Goal: Information Seeking & Learning: Learn about a topic

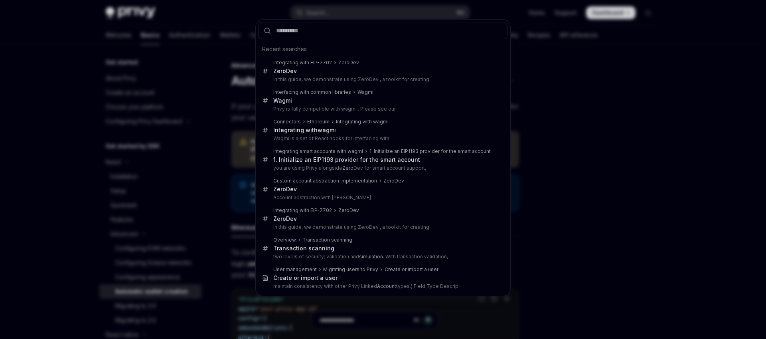
scroll to position [43, 0]
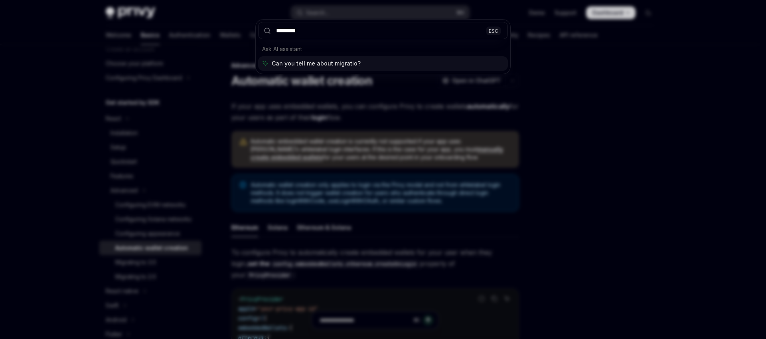
type input "*********"
type textarea "*"
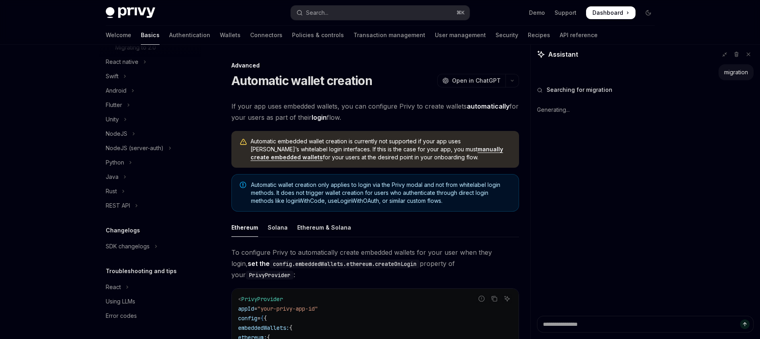
scroll to position [282, 0]
click at [150, 288] on button "React" at bounding box center [150, 287] width 102 height 14
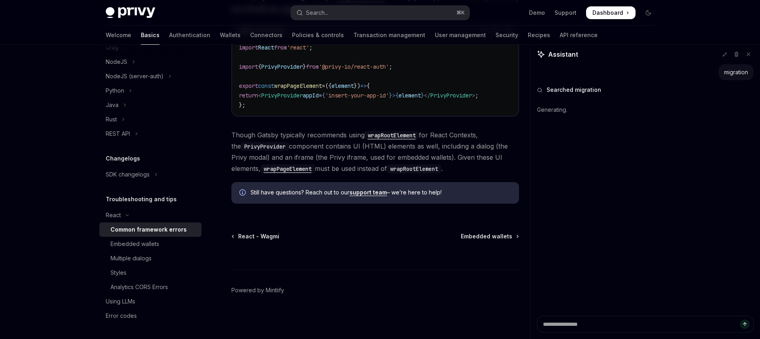
scroll to position [354, 0]
click at [159, 246] on div "Embedded wallets" at bounding box center [153, 244] width 86 height 10
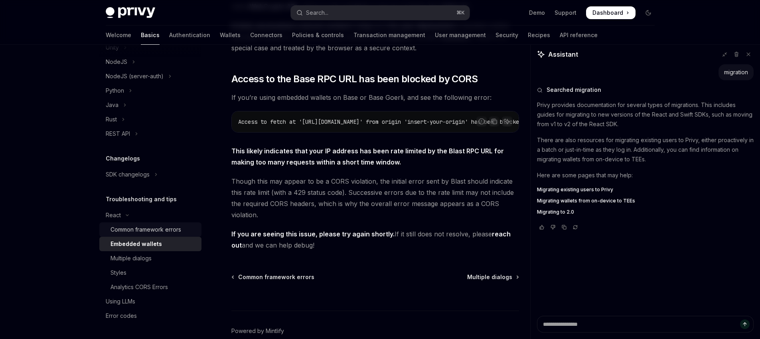
scroll to position [208, 0]
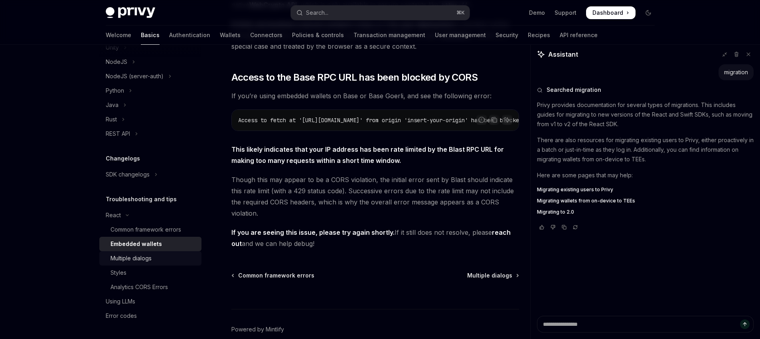
click at [132, 260] on div "Multiple dialogs" at bounding box center [130, 258] width 41 height 10
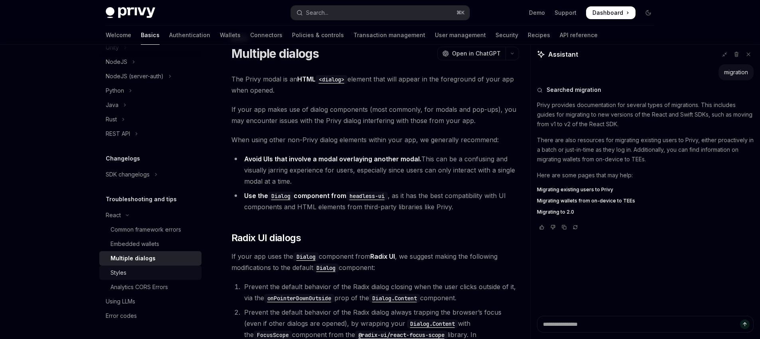
click at [117, 276] on div "Styles" at bounding box center [118, 273] width 16 height 10
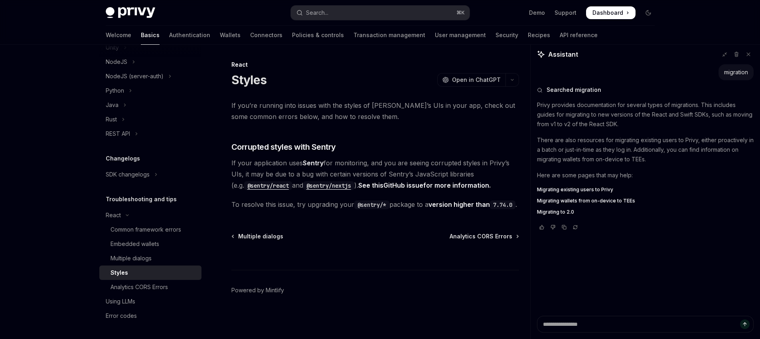
scroll to position [12, 0]
click at [140, 287] on div "Analytics CORS Errors" at bounding box center [138, 287] width 57 height 10
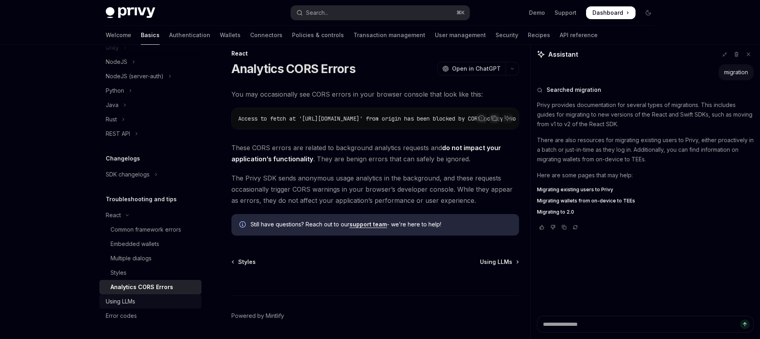
click at [121, 301] on div "Using LLMs" at bounding box center [121, 301] width 30 height 10
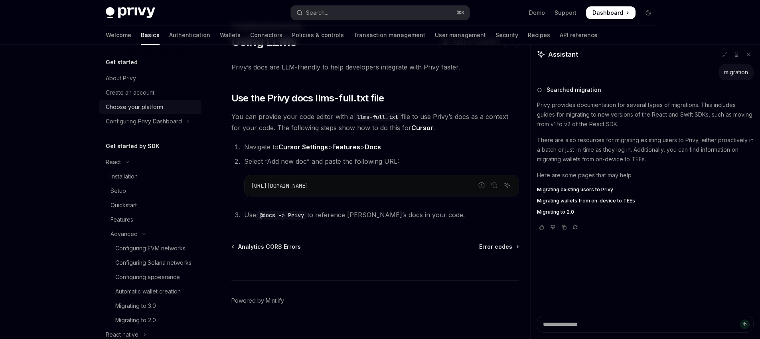
click at [143, 109] on div "Choose your platform" at bounding box center [134, 107] width 57 height 10
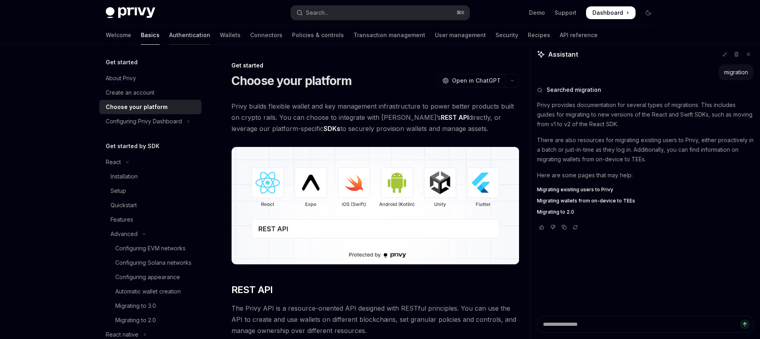
click at [169, 34] on link "Authentication" at bounding box center [189, 35] width 41 height 19
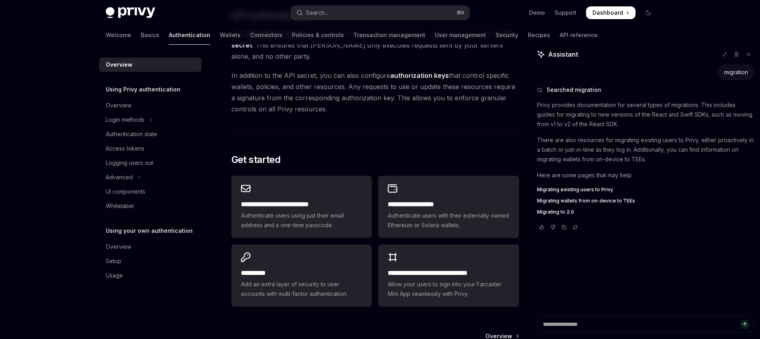
scroll to position [654, 0]
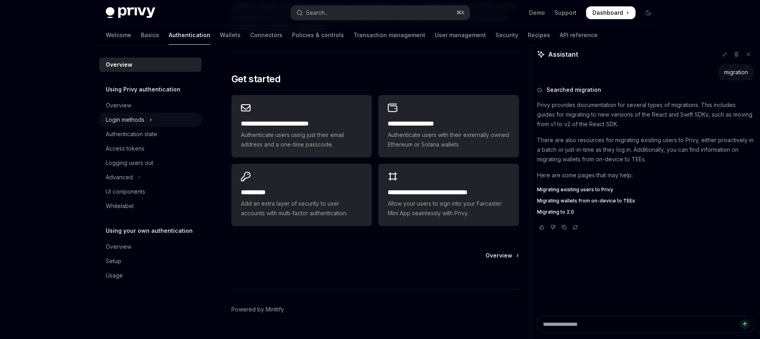
click at [147, 120] on button "Login methods" at bounding box center [150, 119] width 102 height 14
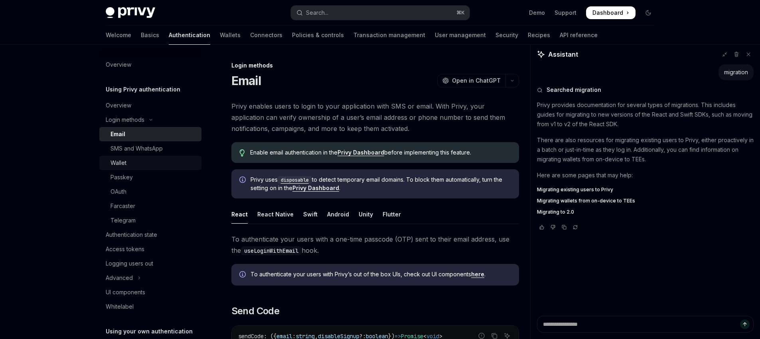
click at [132, 161] on div "Wallet" at bounding box center [153, 163] width 86 height 10
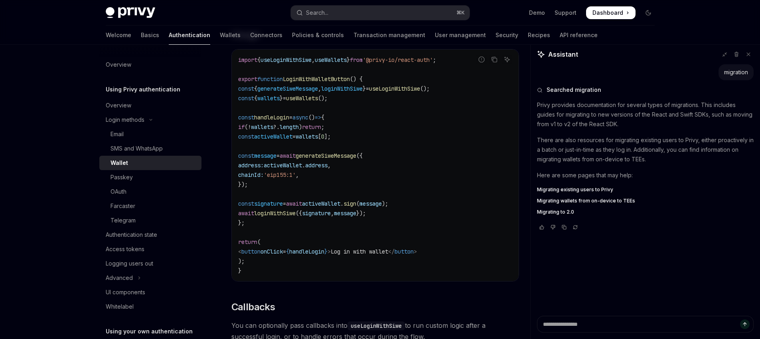
scroll to position [972, 0]
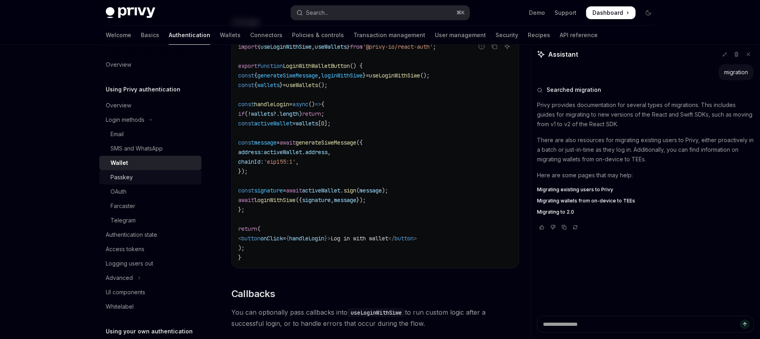
click at [134, 175] on div "Passkey" at bounding box center [153, 177] width 86 height 10
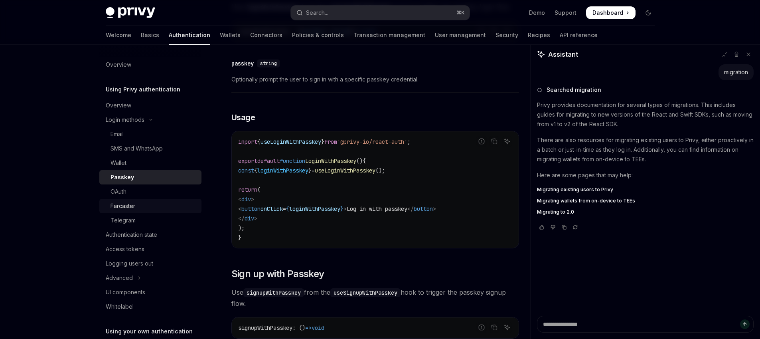
scroll to position [235, 0]
click at [139, 196] on link "OAuth" at bounding box center [150, 191] width 102 height 14
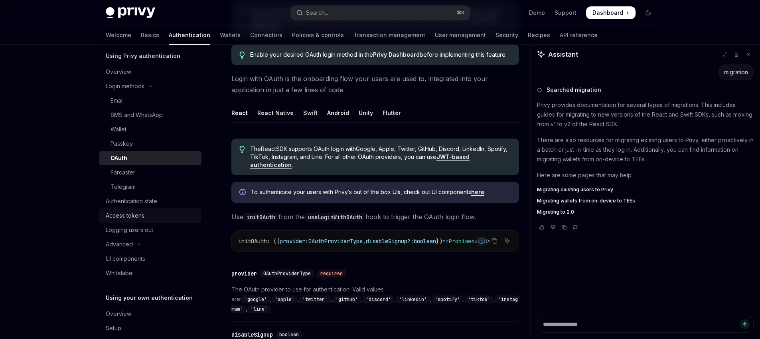
scroll to position [34, 0]
click at [157, 195] on link "Authentication state" at bounding box center [150, 200] width 102 height 14
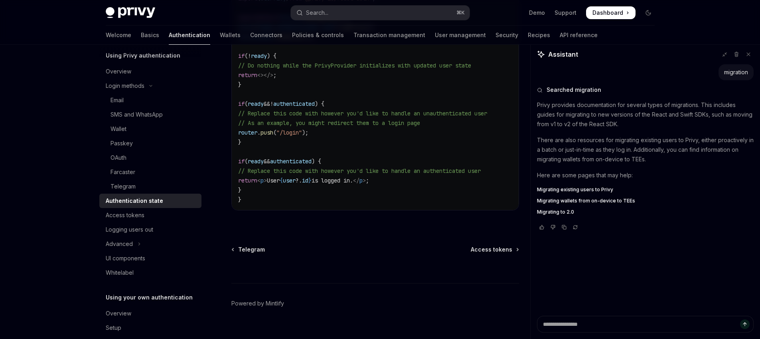
scroll to position [351, 0]
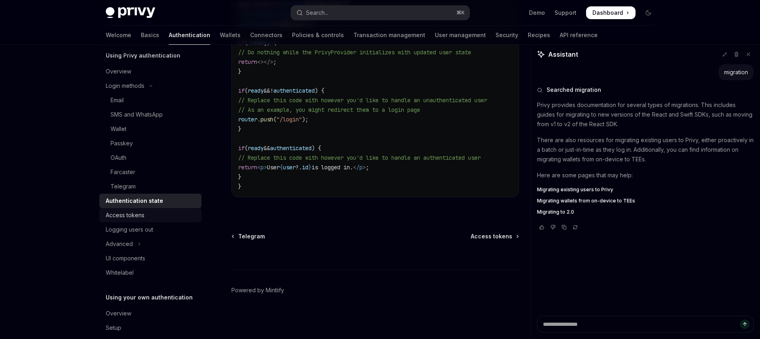
click at [152, 218] on div "Access tokens" at bounding box center [151, 215] width 91 height 10
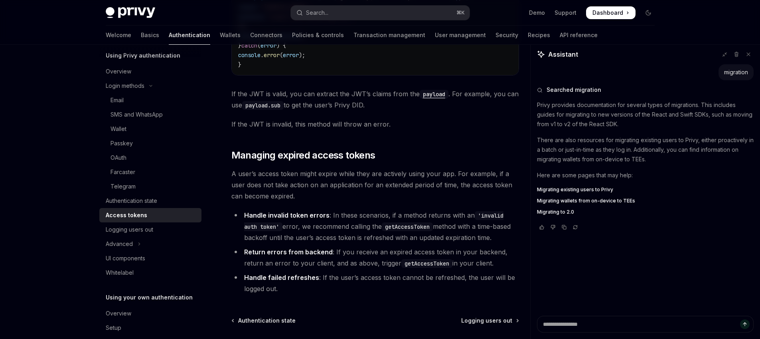
scroll to position [2110, 0]
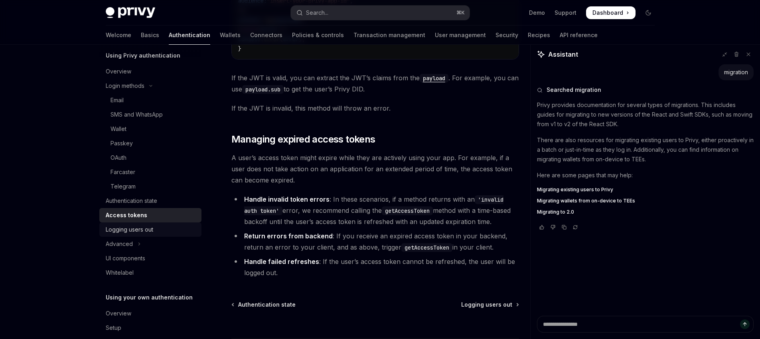
click at [142, 229] on div "Logging users out" at bounding box center [129, 230] width 47 height 10
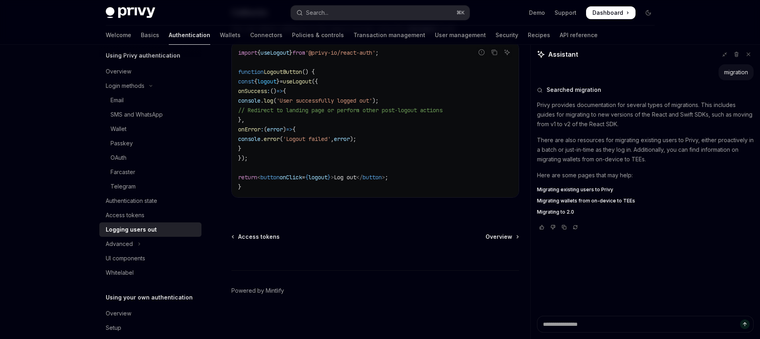
scroll to position [402, 0]
click at [123, 241] on div "Advanced" at bounding box center [119, 242] width 27 height 10
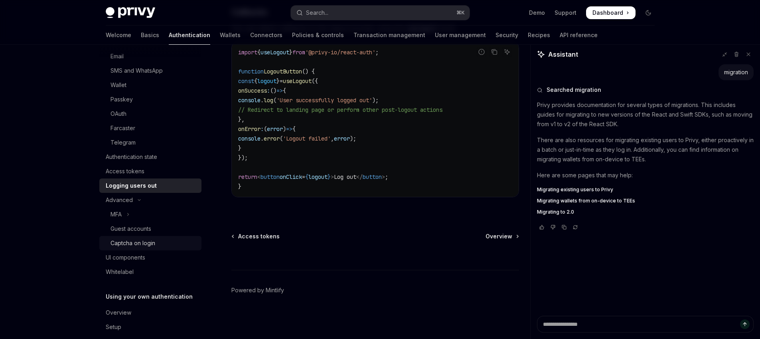
scroll to position [78, 0]
click at [137, 260] on div "UI components" at bounding box center [125, 257] width 39 height 10
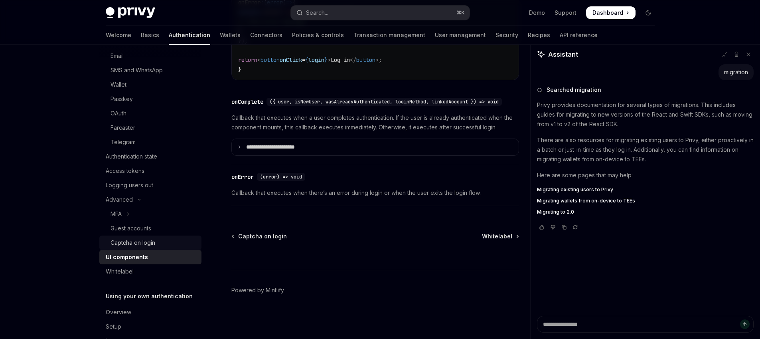
scroll to position [103, 0]
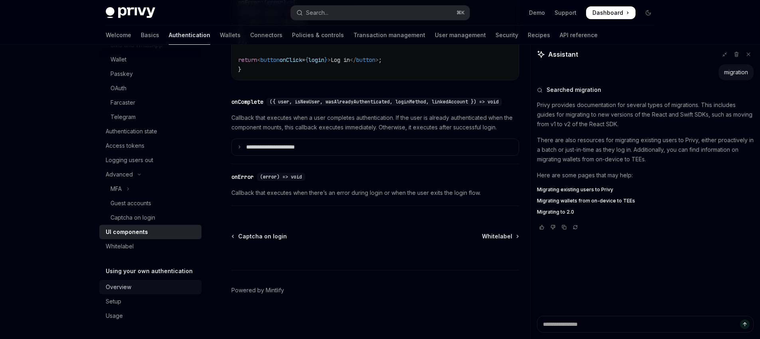
click at [126, 291] on div "Overview" at bounding box center [119, 287] width 26 height 10
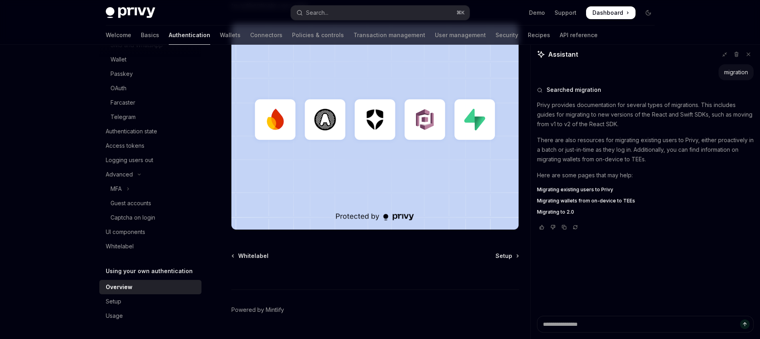
scroll to position [240, 0]
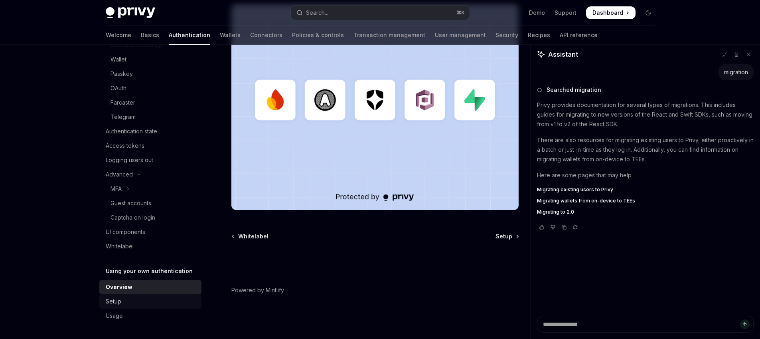
click at [151, 299] on div "Setup" at bounding box center [151, 301] width 91 height 10
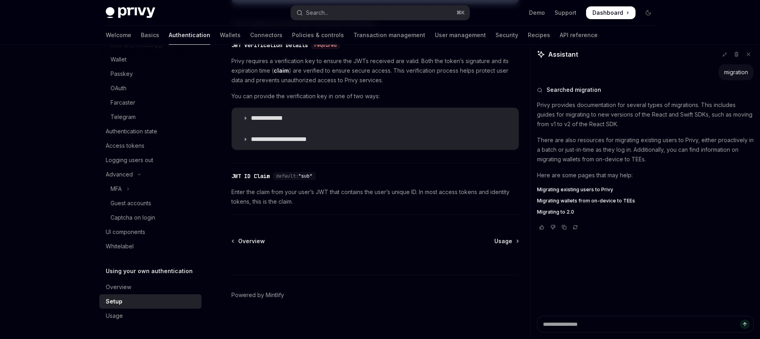
scroll to position [418, 0]
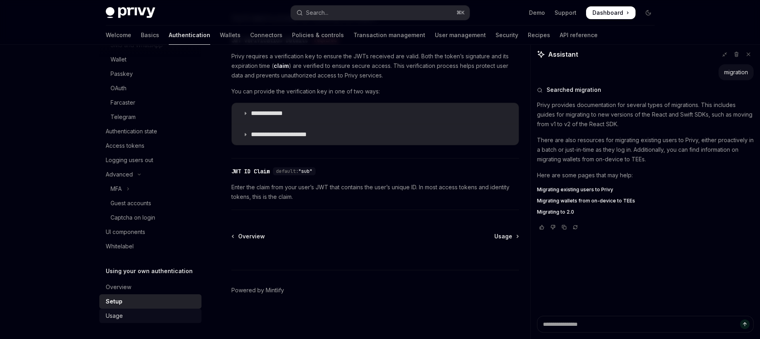
click at [168, 311] on div "Usage" at bounding box center [151, 316] width 91 height 10
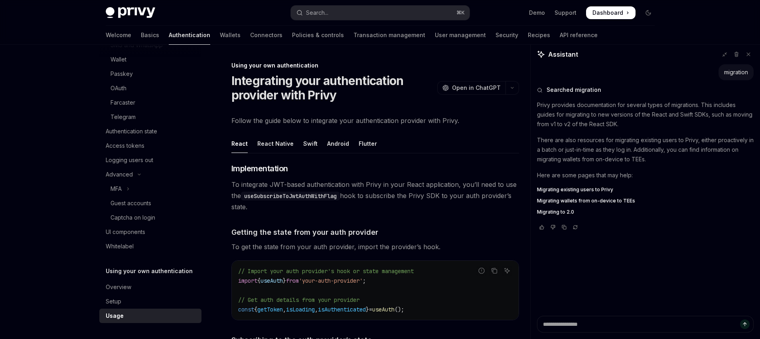
click at [201, 34] on div "Welcome Basics Authentication Wallets Connectors Policies & controls Transactio…" at bounding box center [352, 35] width 492 height 19
click at [220, 36] on link "Wallets" at bounding box center [230, 35] width 21 height 19
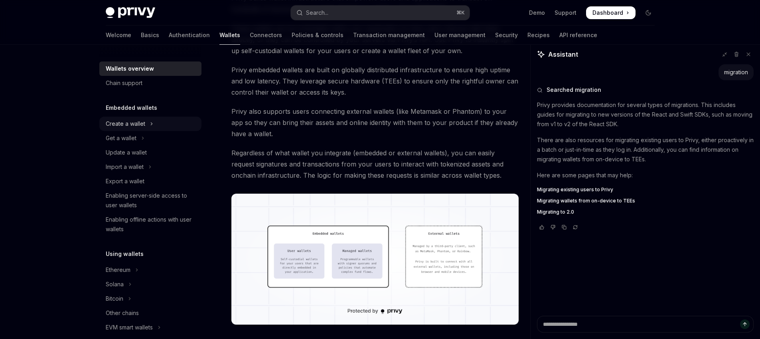
click at [129, 127] on div "Create a wallet" at bounding box center [125, 124] width 39 height 10
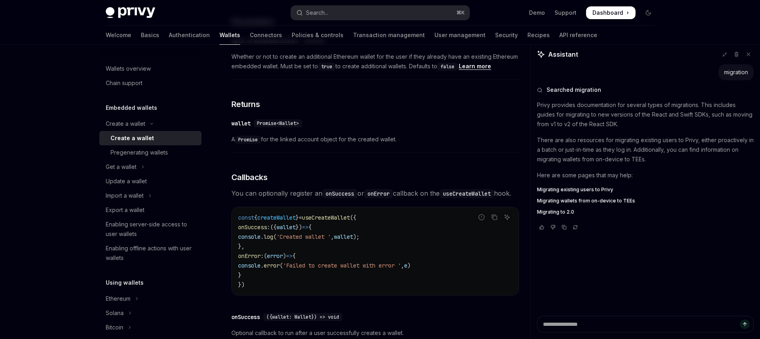
scroll to position [433, 0]
click at [149, 155] on div "Pregenerating wallets" at bounding box center [138, 153] width 57 height 10
type textarea "*"
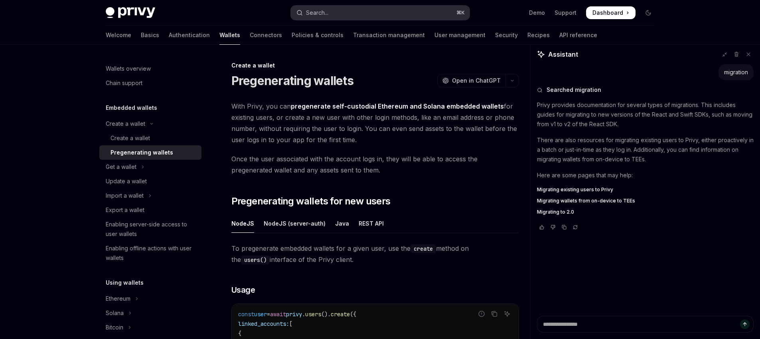
click at [322, 14] on div "Search..." at bounding box center [317, 13] width 22 height 10
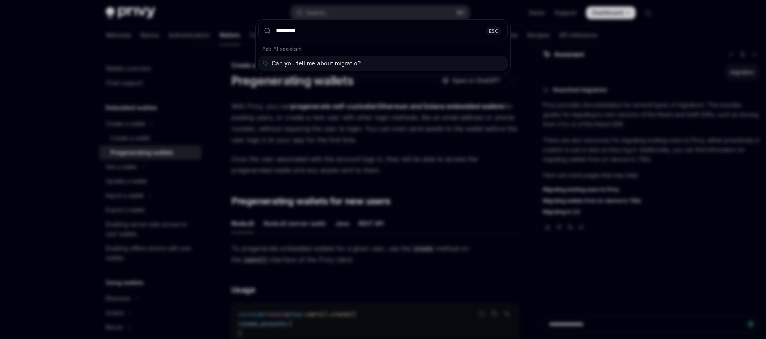
type input "*********"
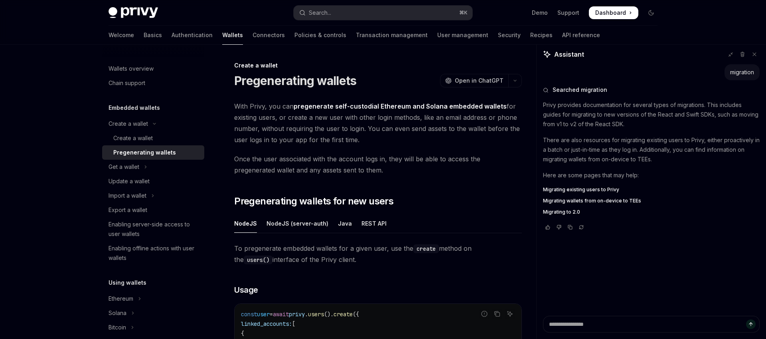
type textarea "*"
